Goal: Use online tool/utility: Utilize a website feature to perform a specific function

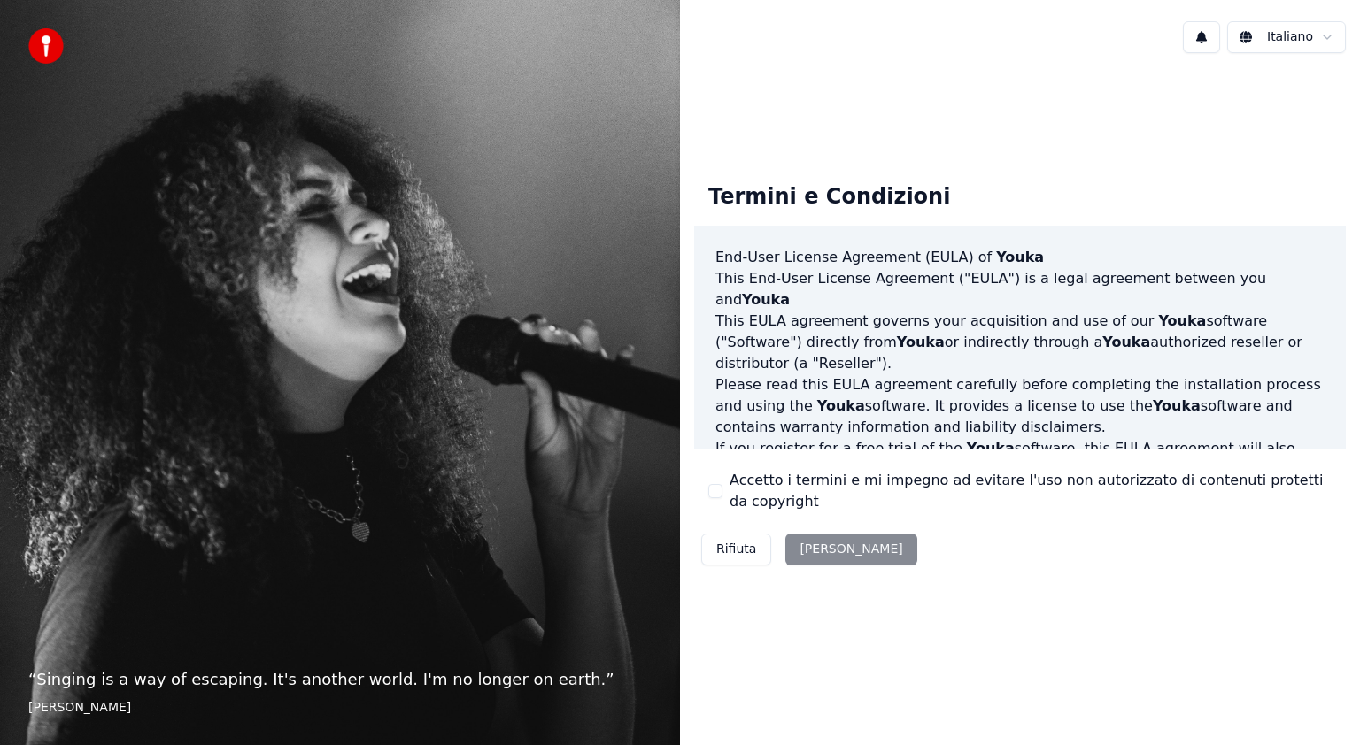
click at [712, 486] on button "Accetto i termini e mi impegno ad evitare l'uso non autorizzato di contenuti pr…" at bounding box center [715, 491] width 14 height 14
click at [816, 549] on button "Accetta" at bounding box center [850, 550] width 131 height 32
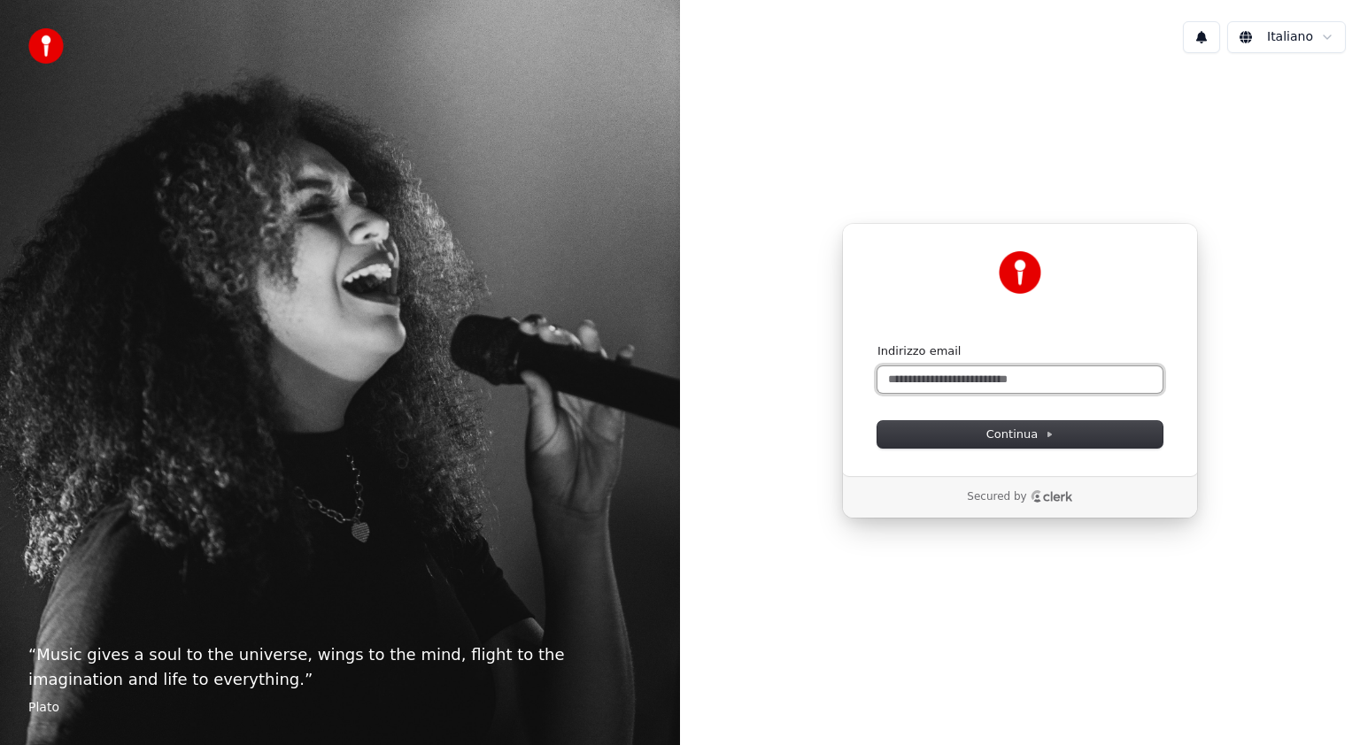
click at [974, 375] on input "Indirizzo email" at bounding box center [1019, 379] width 285 height 27
click at [1013, 438] on span "Continua" at bounding box center [1019, 435] width 67 height 16
type input "**********"
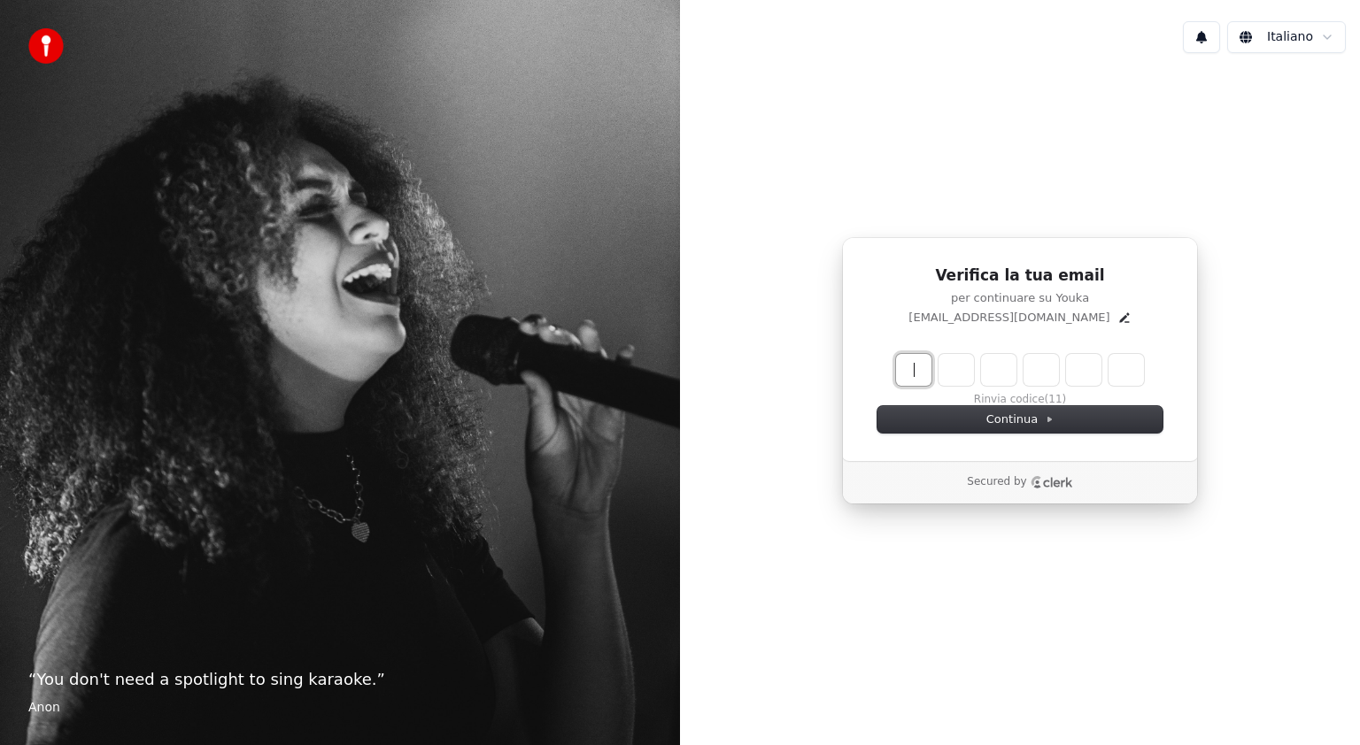
click at [917, 380] on input "Enter verification code" at bounding box center [1020, 370] width 248 height 32
type input "******"
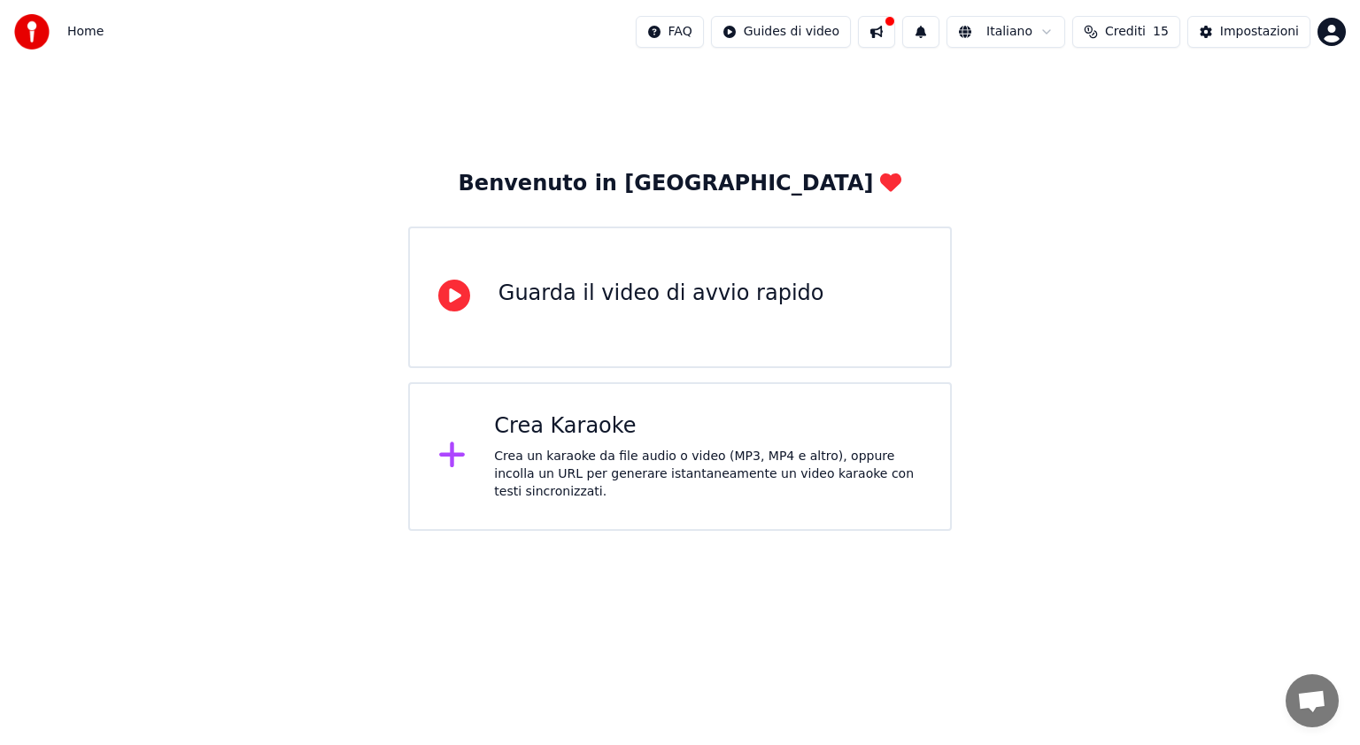
click at [529, 432] on div "Crea Karaoke" at bounding box center [708, 427] width 428 height 28
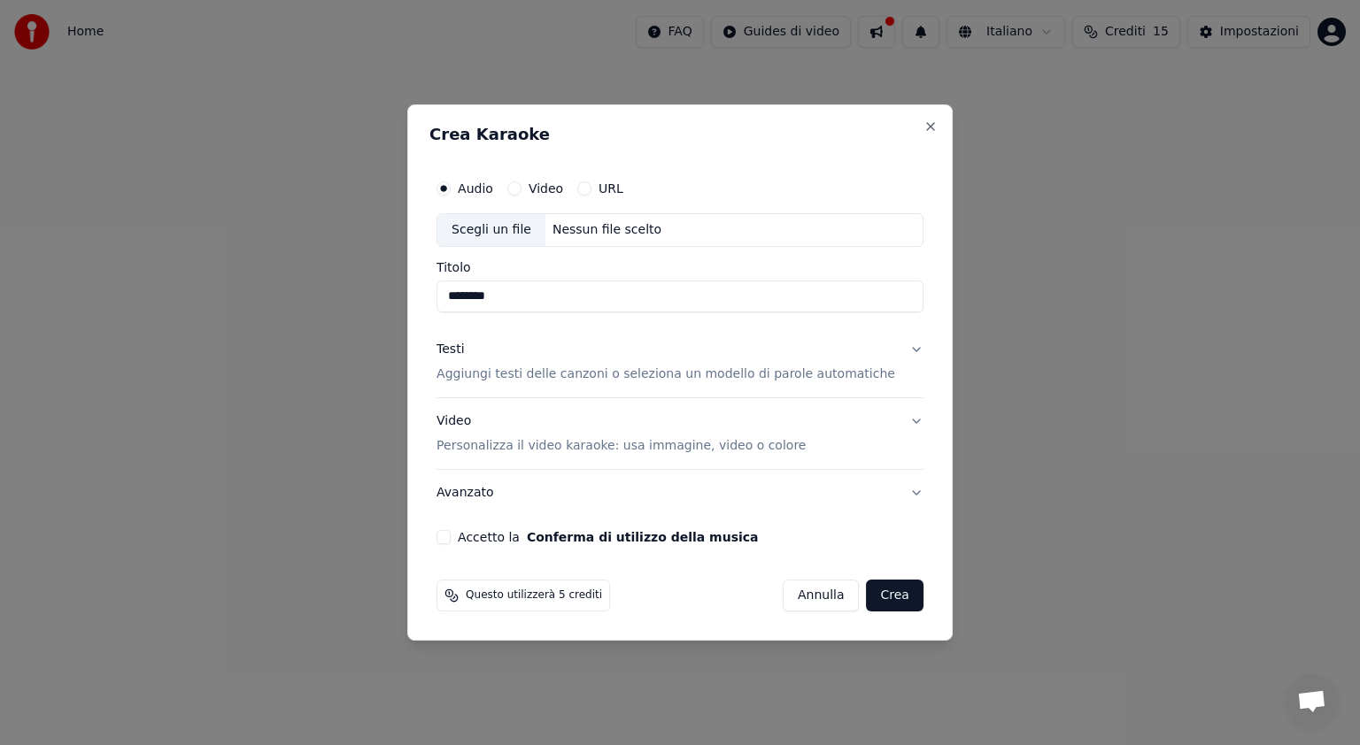
type input "********"
click at [471, 536] on div "Accetto la Conferma di utilizzo della musica" at bounding box center [679, 537] width 487 height 14
click at [451, 536] on button "Accetto la Conferma di utilizzo della musica" at bounding box center [443, 537] width 14 height 14
click at [868, 596] on button "Crea" at bounding box center [895, 596] width 57 height 32
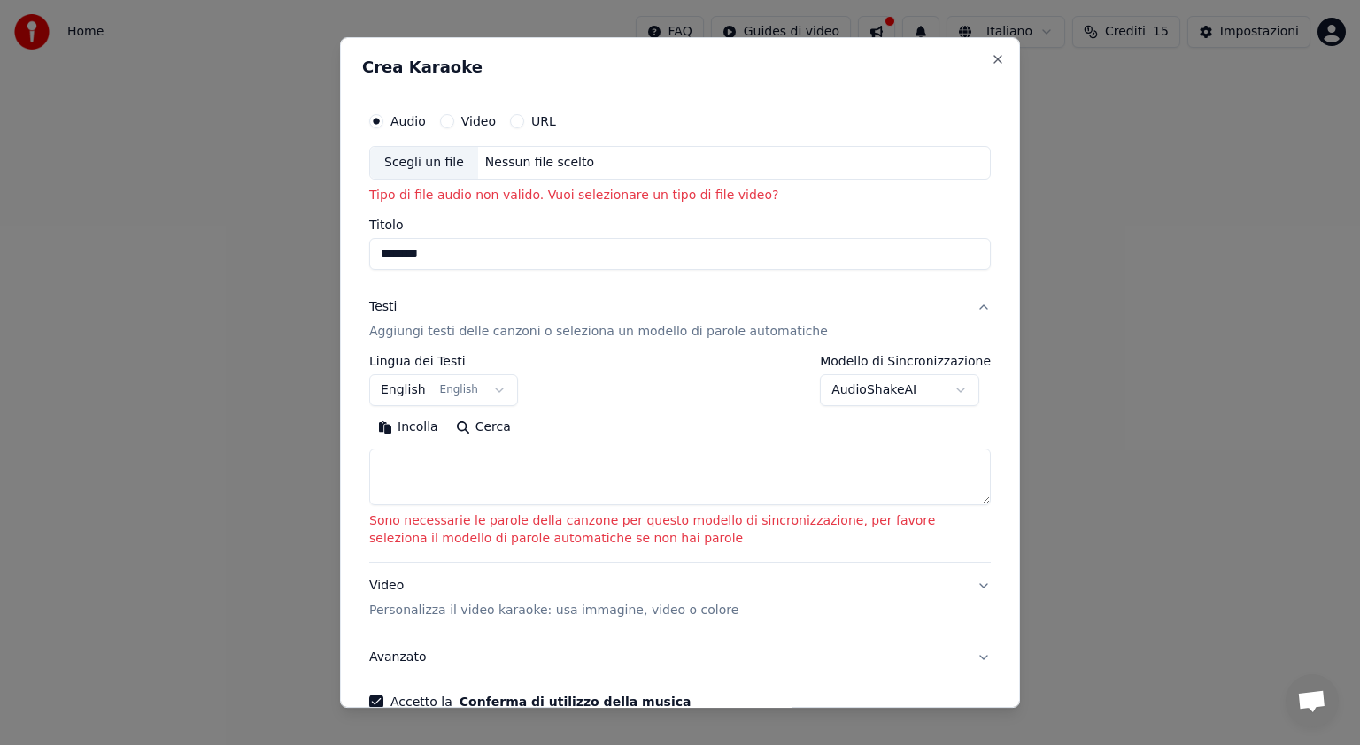
click at [513, 120] on button "URL" at bounding box center [517, 121] width 14 height 14
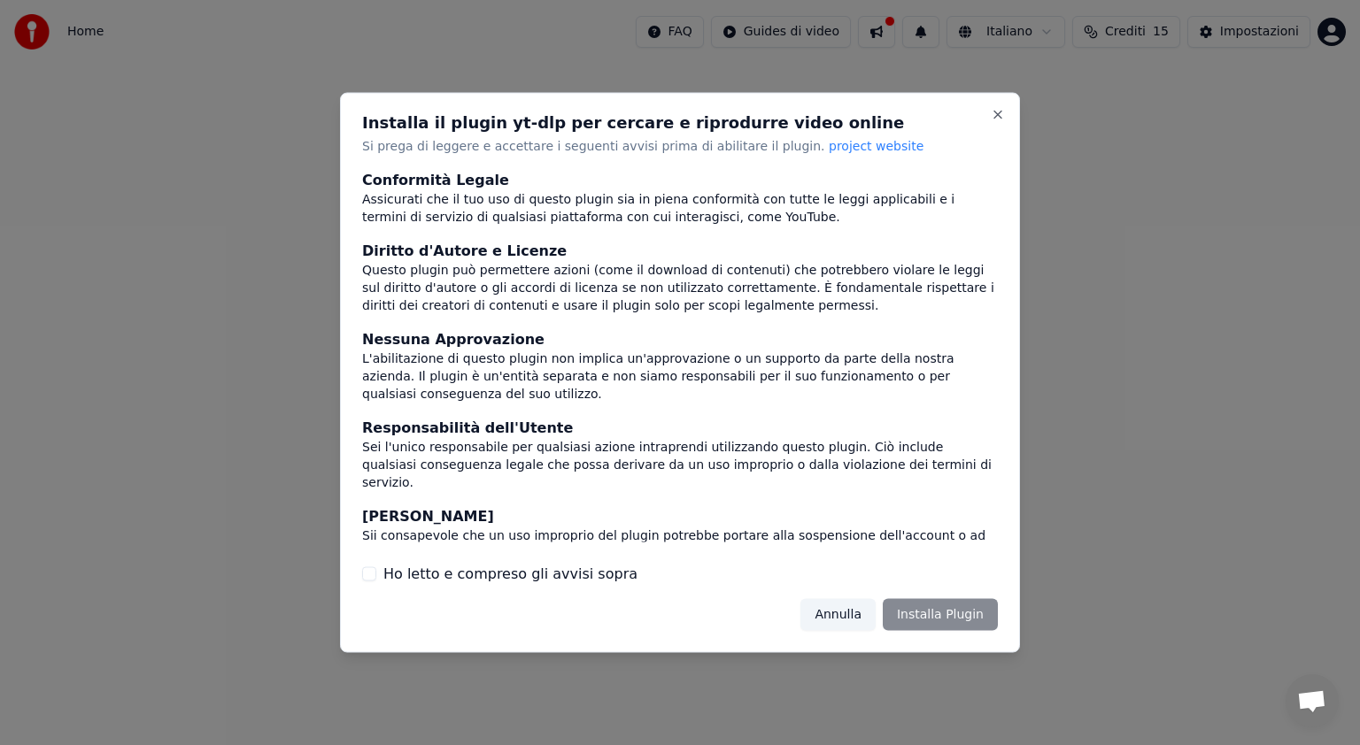
click at [361, 569] on div "Installa il plugin yt-dlp per cercare e riprodurre video online Si prega di leg…" at bounding box center [680, 373] width 680 height 560
click at [364, 573] on button "Ho letto e compreso gli avvisi sopra" at bounding box center [369, 574] width 14 height 14
click at [976, 617] on button "Installa Plugin" at bounding box center [940, 614] width 115 height 32
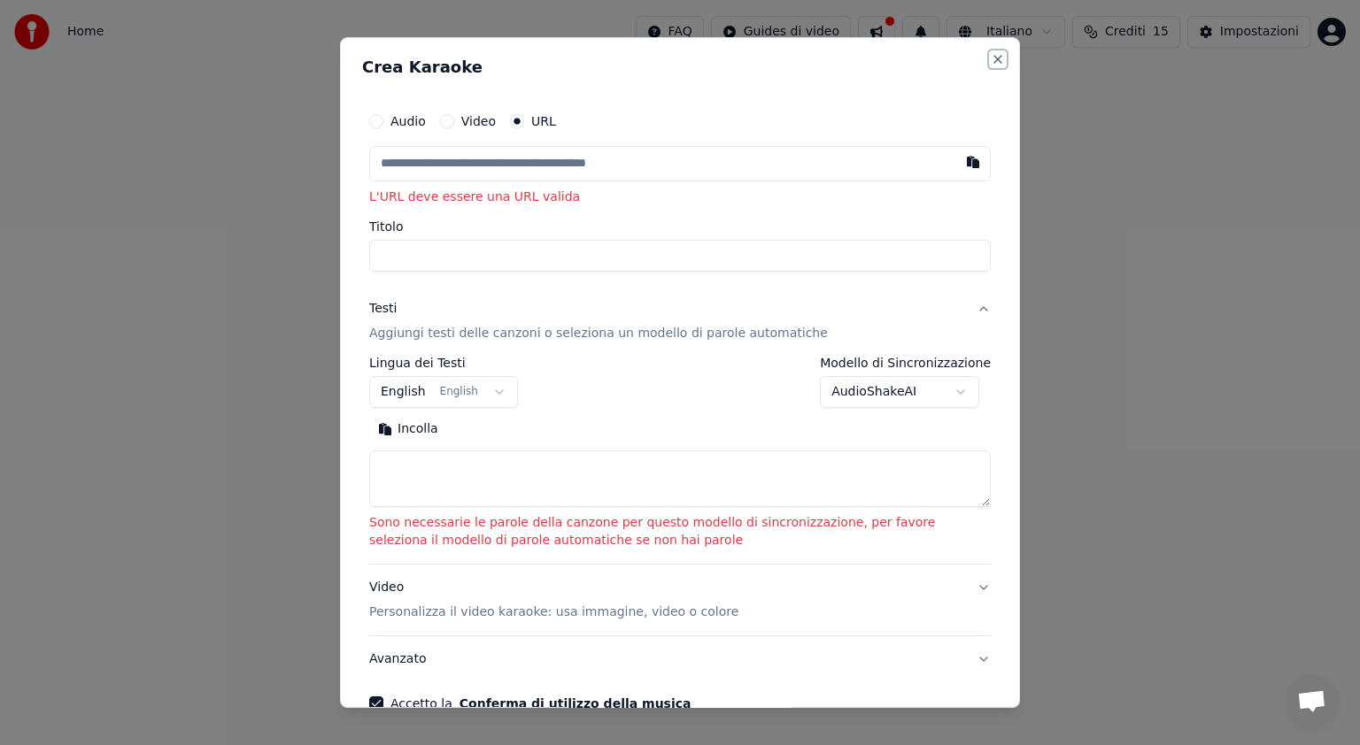
click at [991, 60] on button "Close" at bounding box center [998, 59] width 14 height 14
select select
